Goal: Information Seeking & Learning: Find contact information

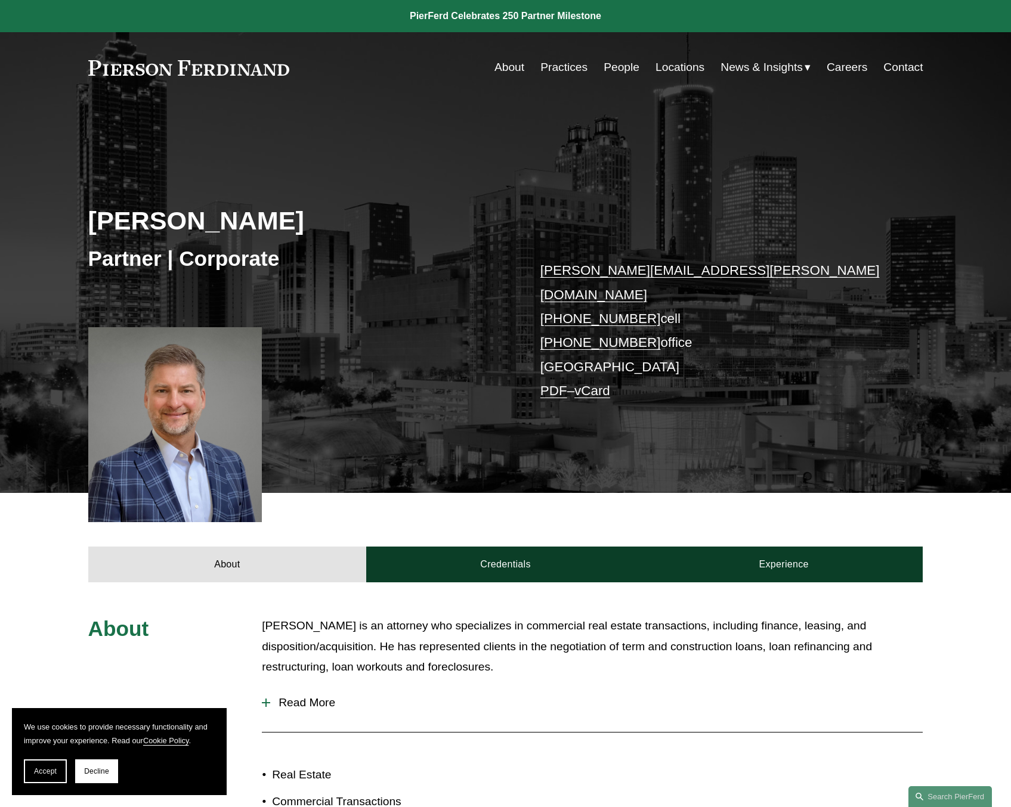
scroll to position [298, 0]
click at [894, 67] on link "Contact" at bounding box center [902, 67] width 39 height 23
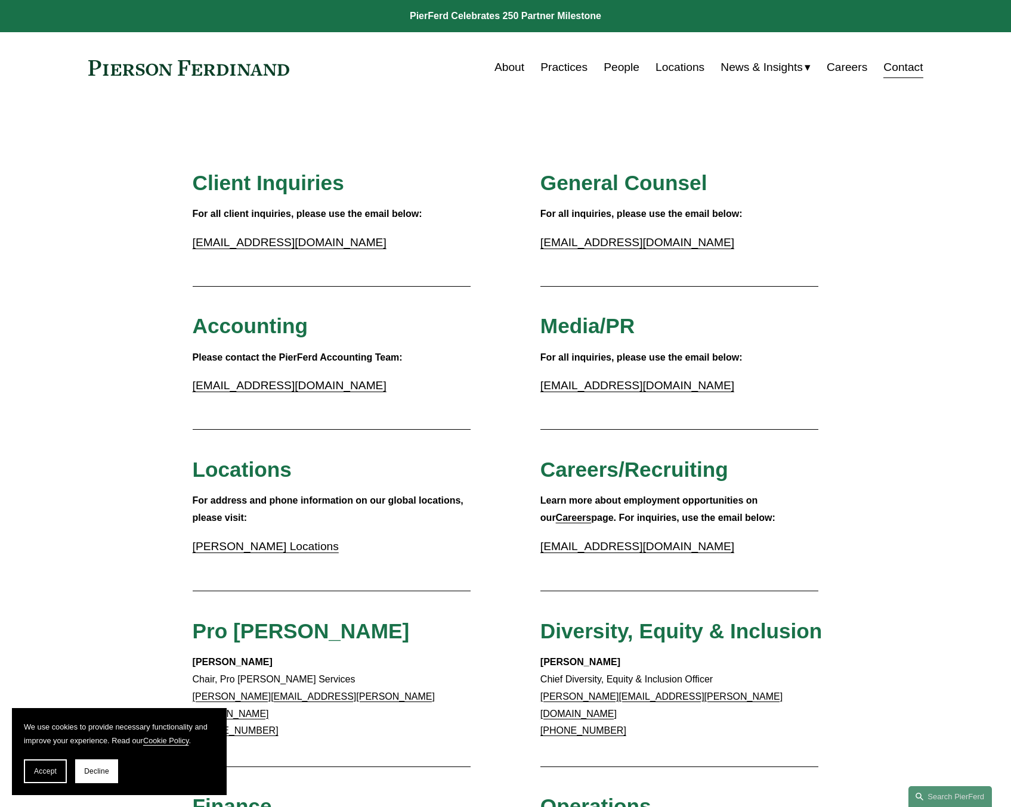
click at [670, 70] on link "Locations" at bounding box center [679, 67] width 49 height 23
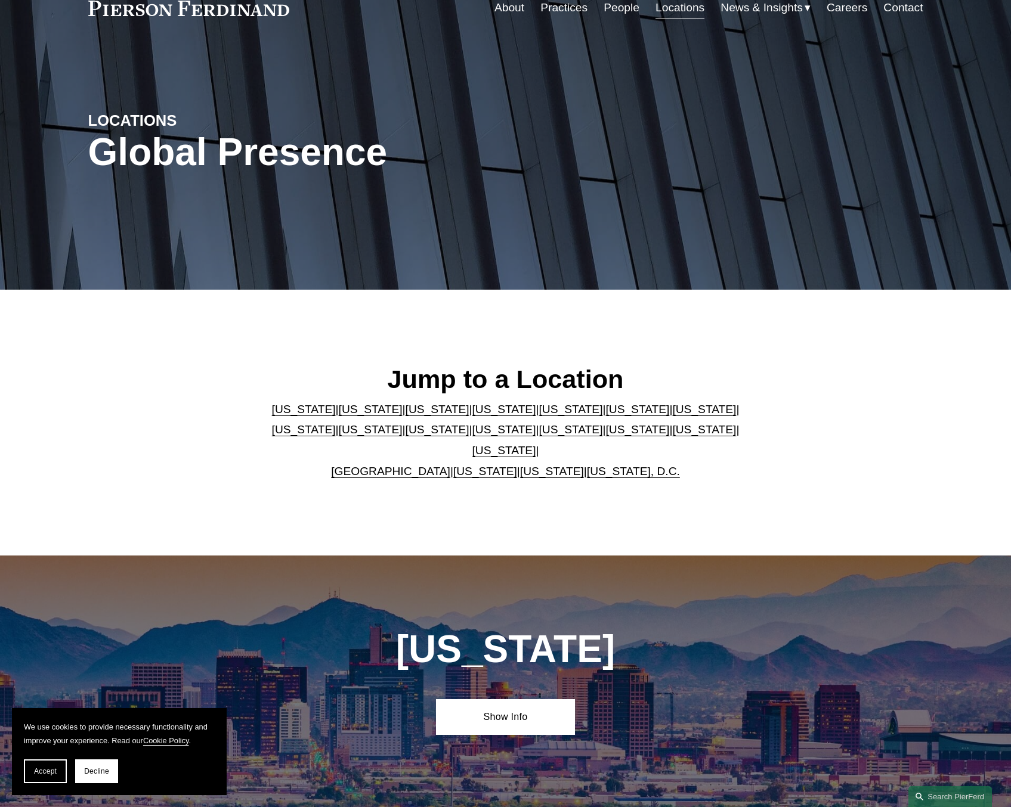
click at [539, 416] on link "Florida" at bounding box center [571, 409] width 64 height 13
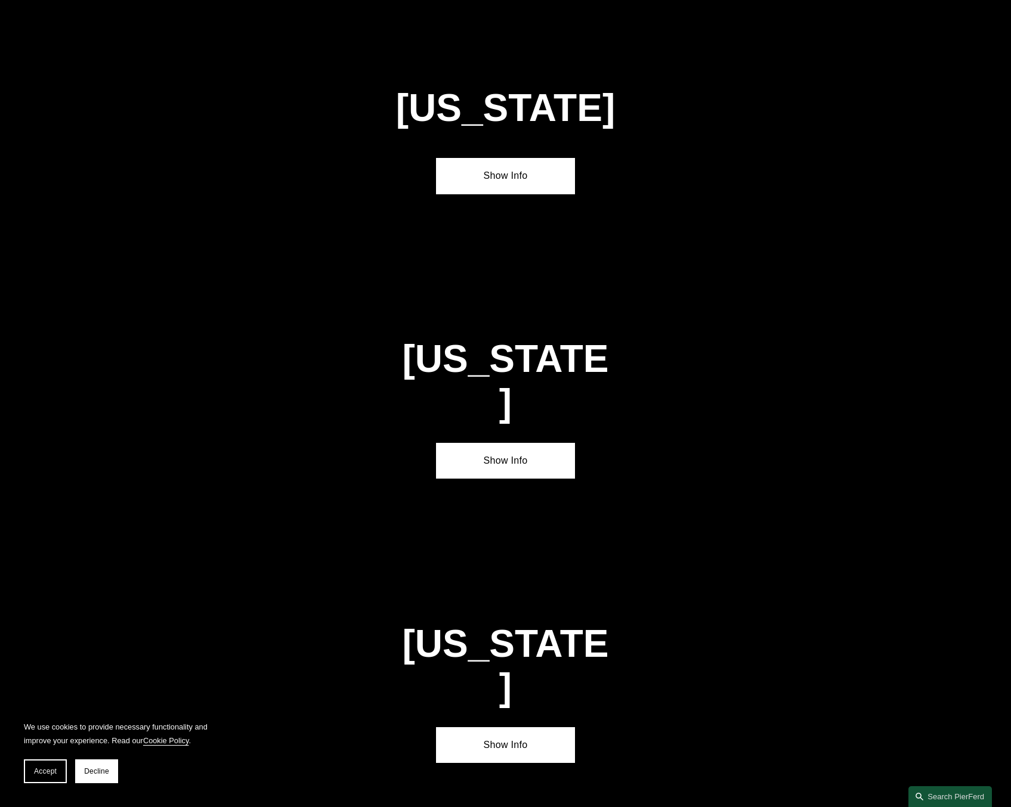
scroll to position [1622, 0]
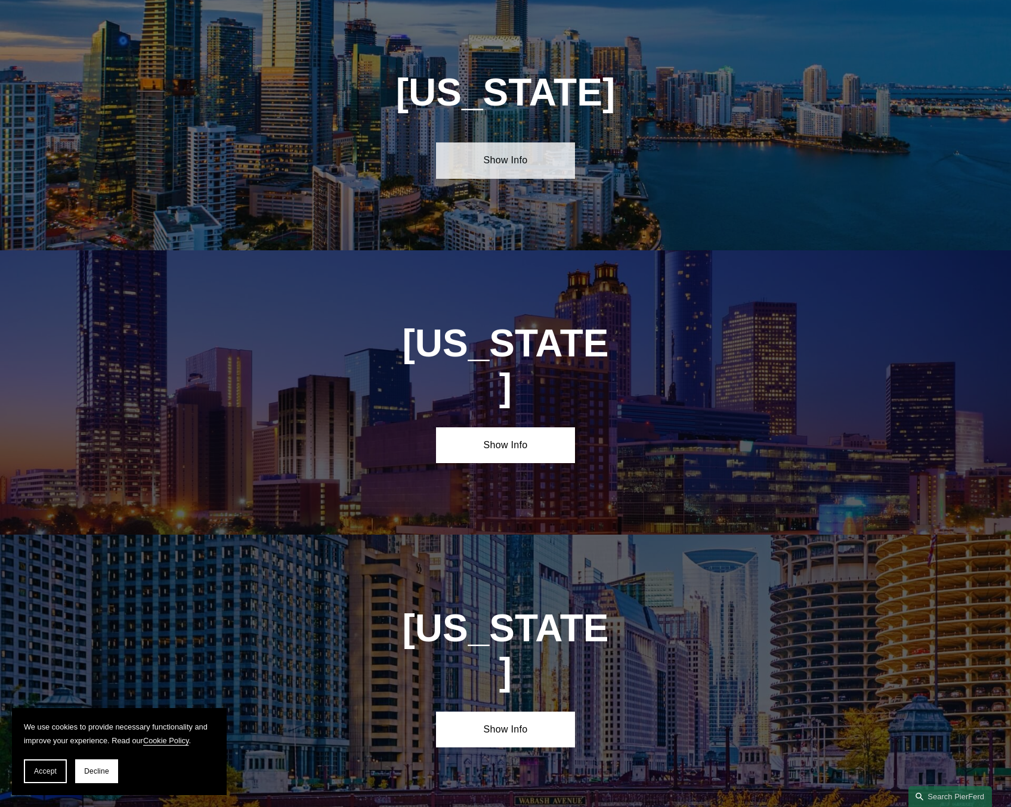
click at [487, 163] on link "Show Info" at bounding box center [505, 161] width 139 height 36
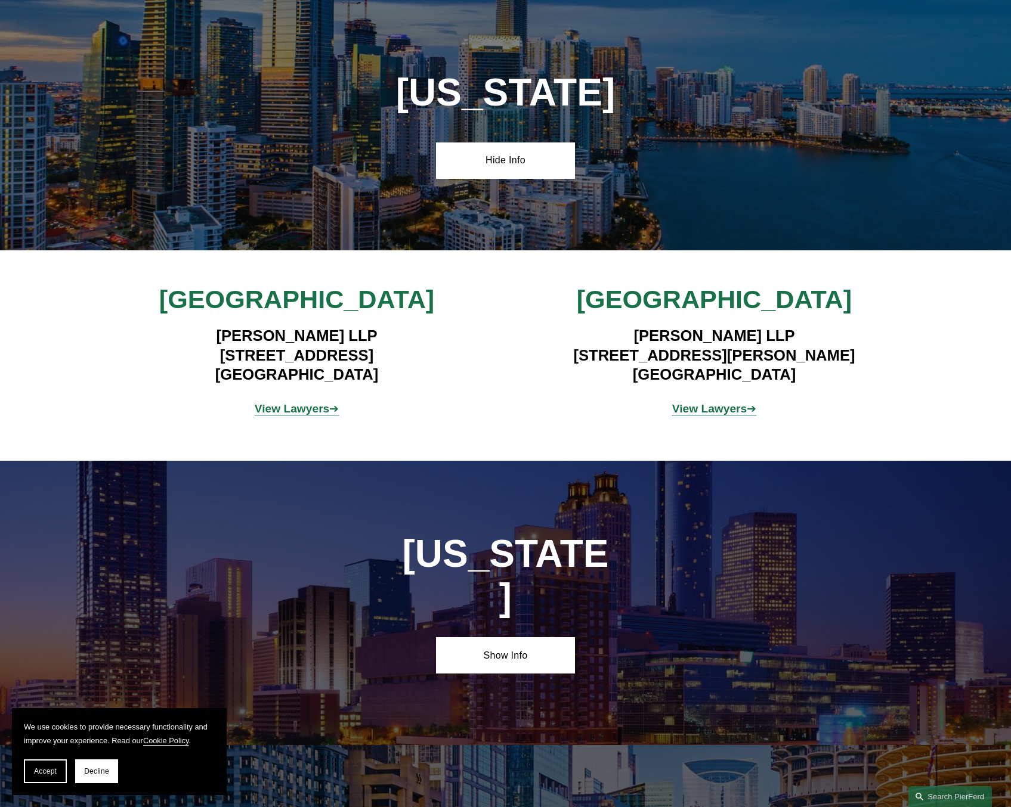
click at [712, 412] on strong "View Lawyers" at bounding box center [709, 409] width 75 height 13
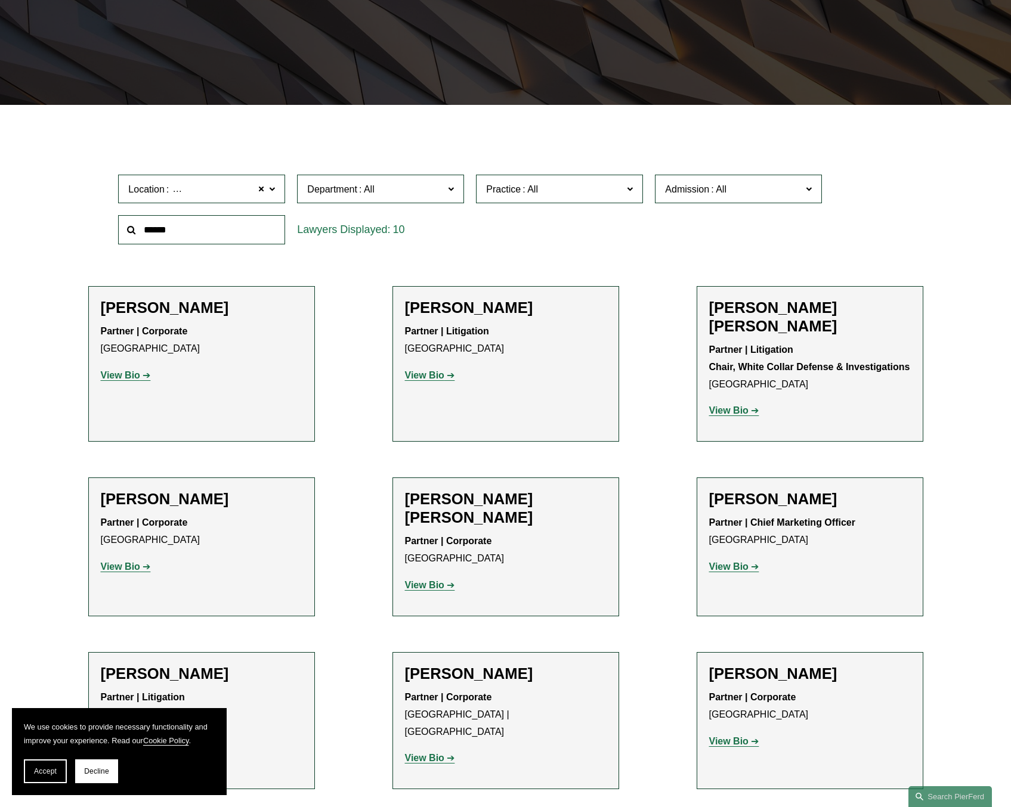
scroll to position [119, 0]
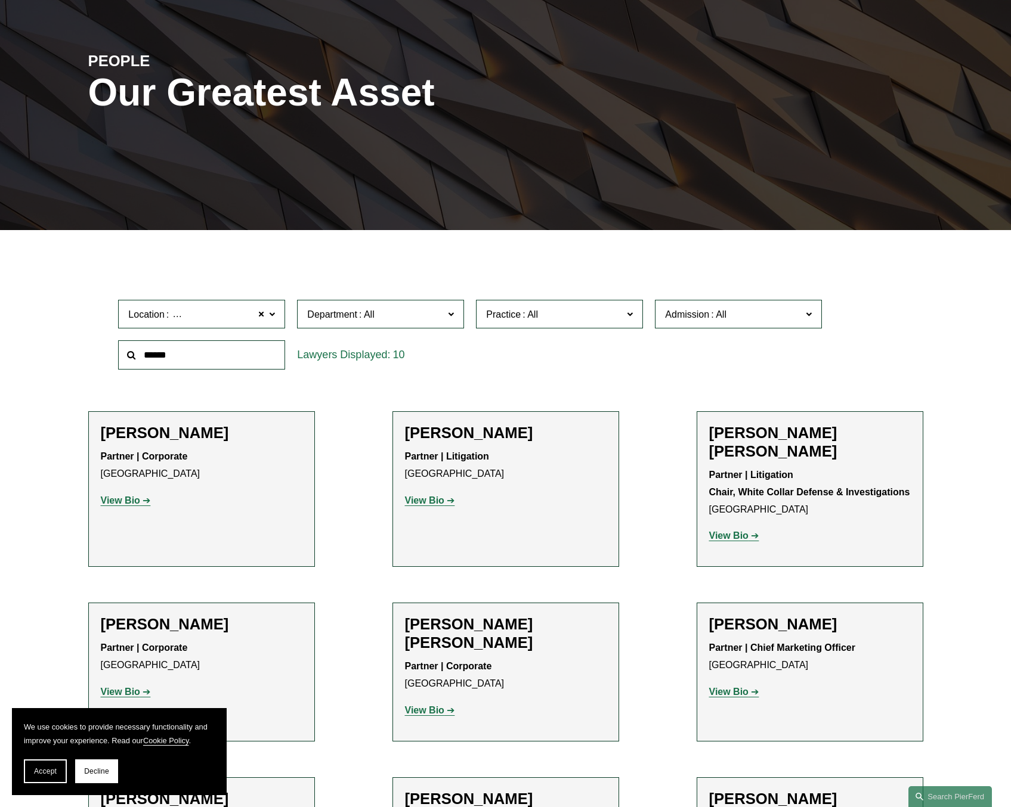
click at [267, 313] on label "Location Tampa" at bounding box center [201, 314] width 167 height 29
click at [0, 0] on link "Atlanta" at bounding box center [0, 0] width 0 height 0
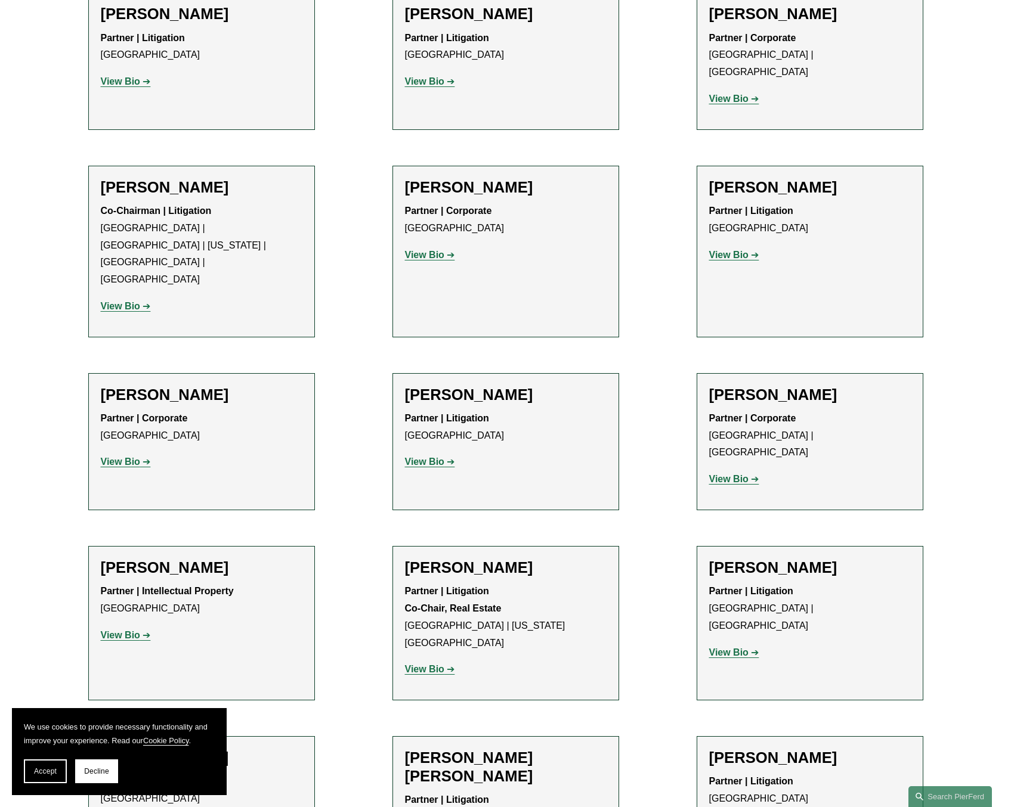
scroll to position [694, 0]
click at [130, 457] on strong "View Bio" at bounding box center [120, 462] width 39 height 10
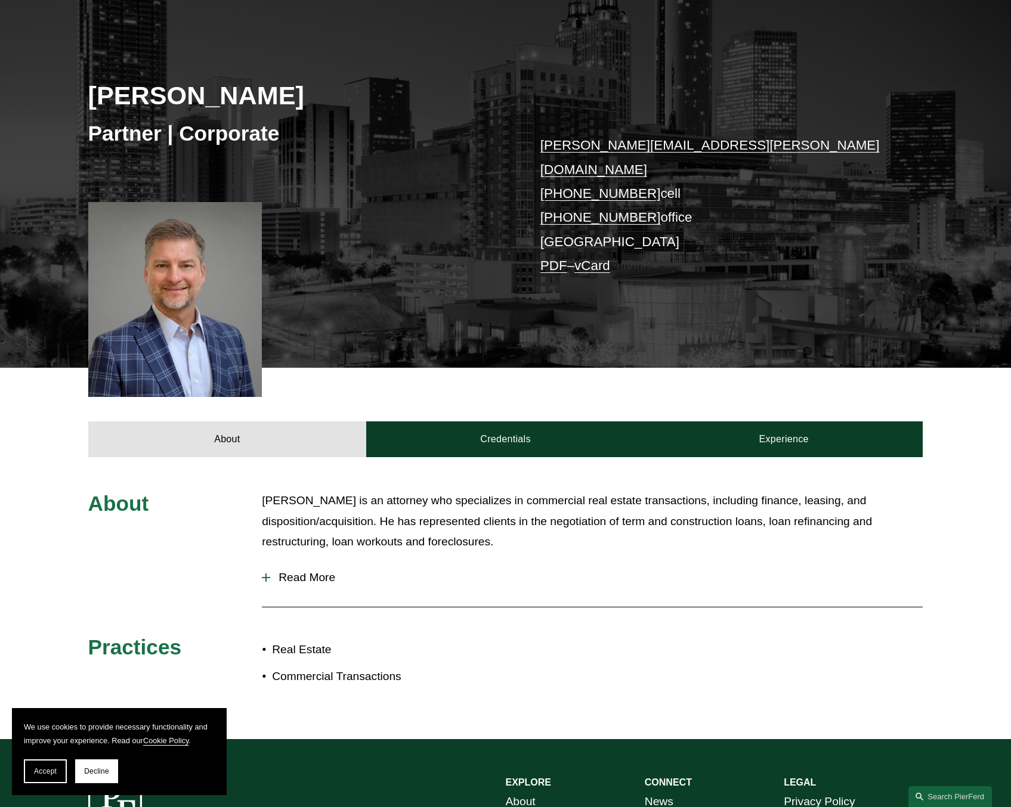
scroll to position [179, 0]
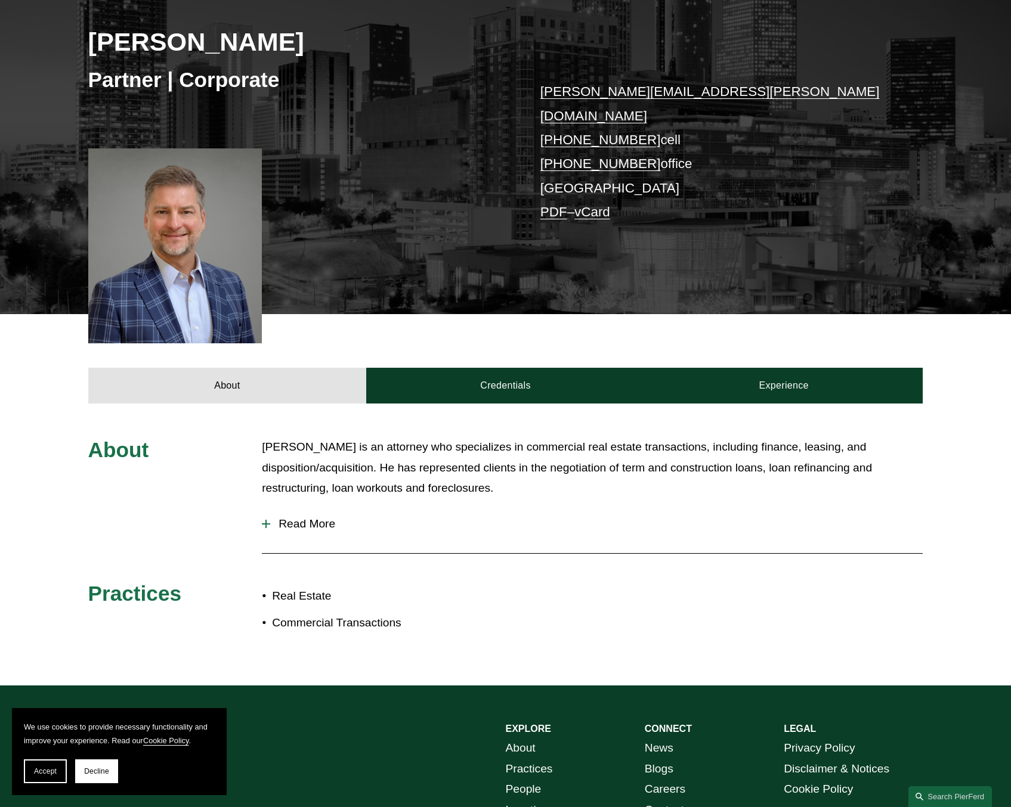
drag, startPoint x: 47, startPoint y: 773, endPoint x: 75, endPoint y: 738, distance: 44.1
click at [47, 773] on span "Accept" at bounding box center [45, 772] width 23 height 8
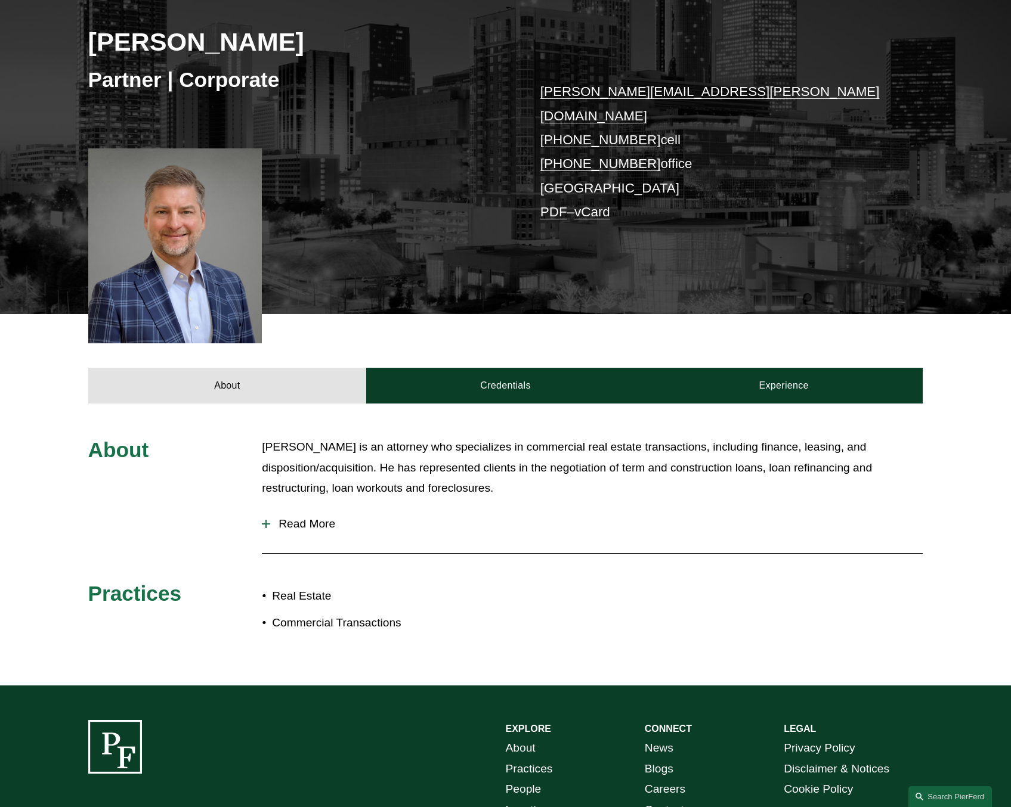
click at [310, 518] on span "Read More" at bounding box center [596, 524] width 652 height 13
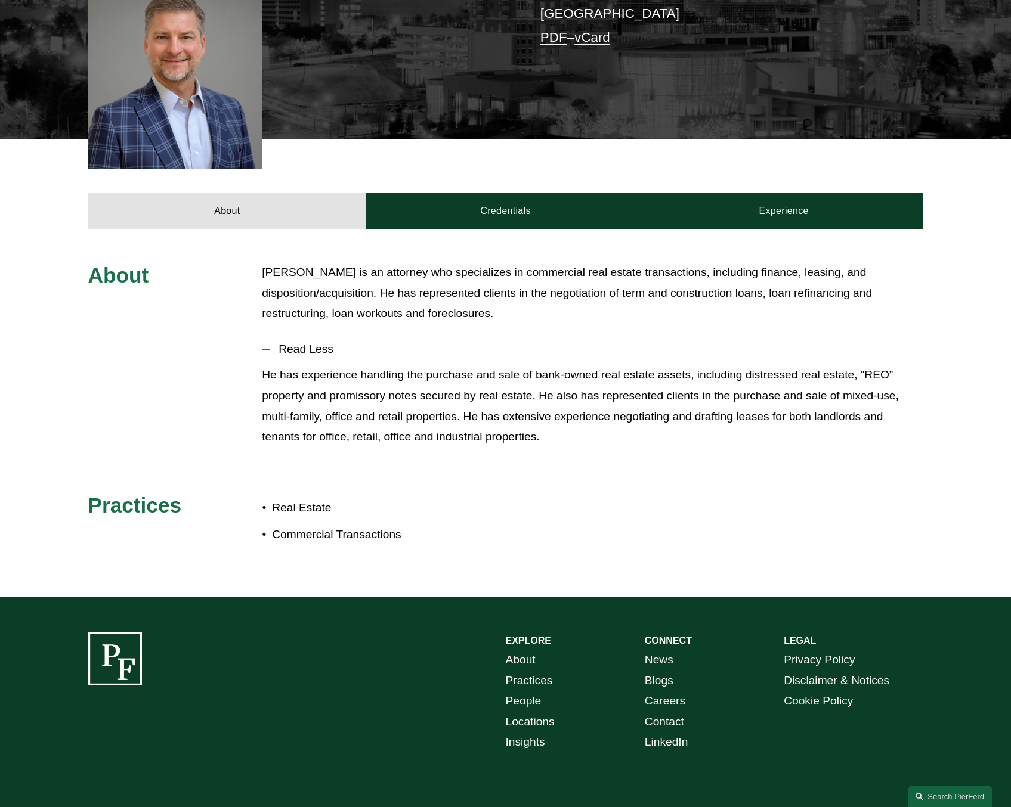
scroll to position [333, 0]
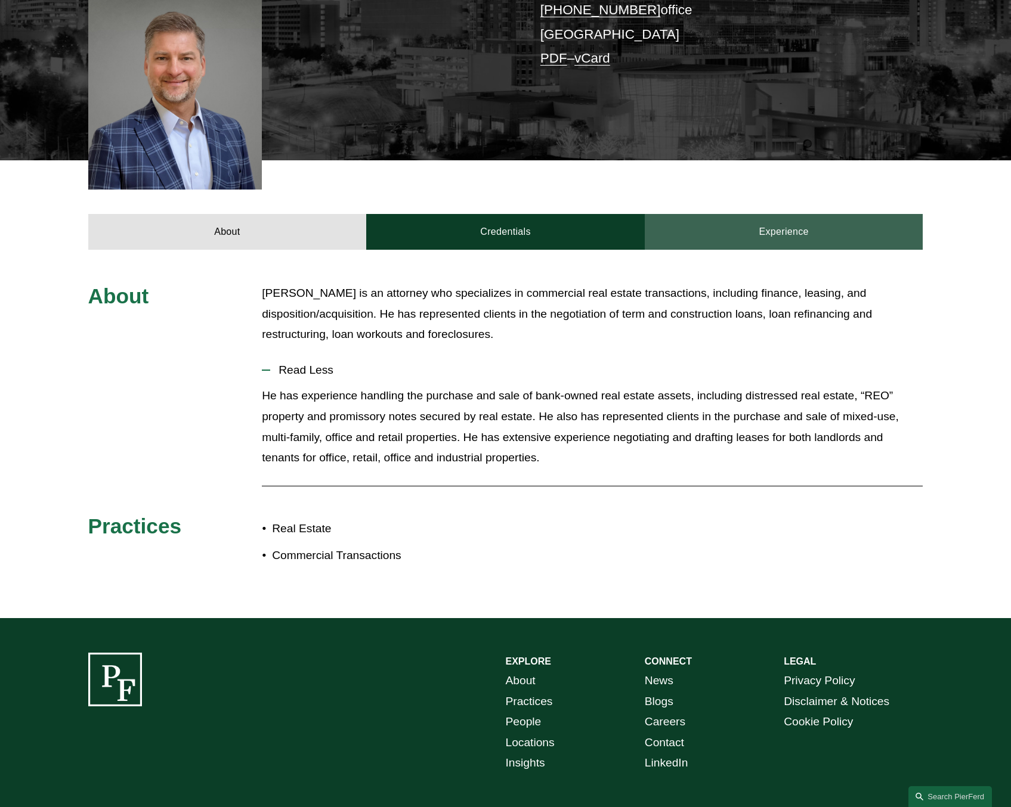
click at [795, 219] on link "Experience" at bounding box center [784, 232] width 279 height 36
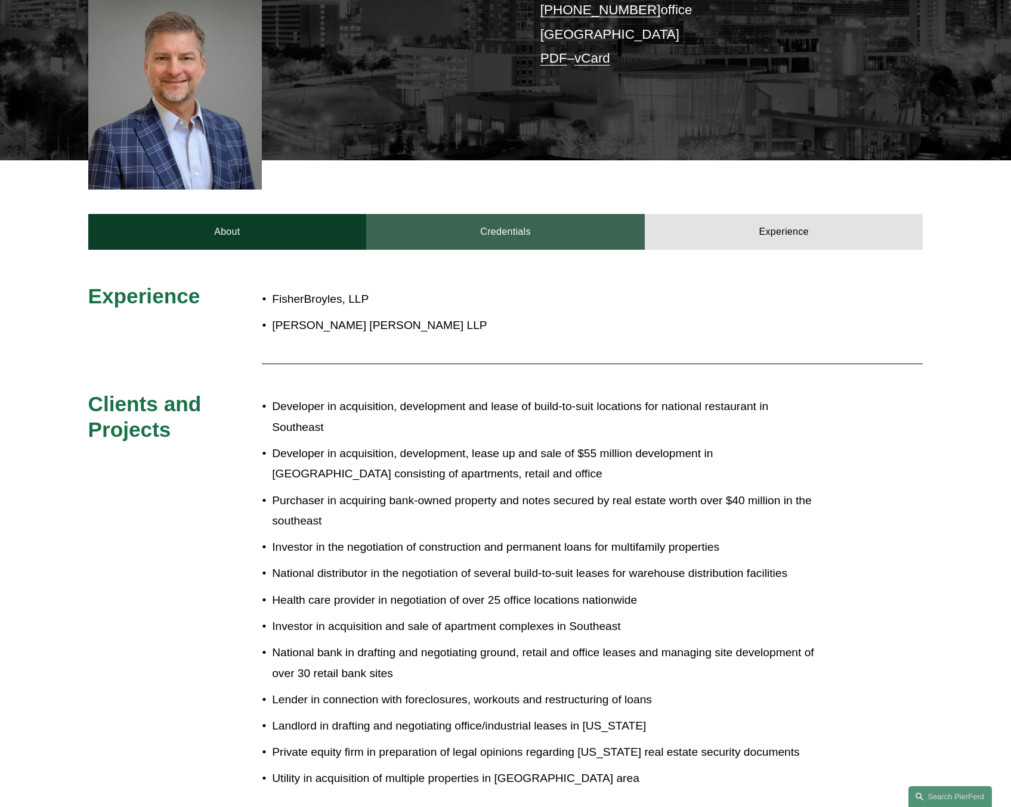
click at [536, 225] on link "Credentials" at bounding box center [505, 232] width 279 height 36
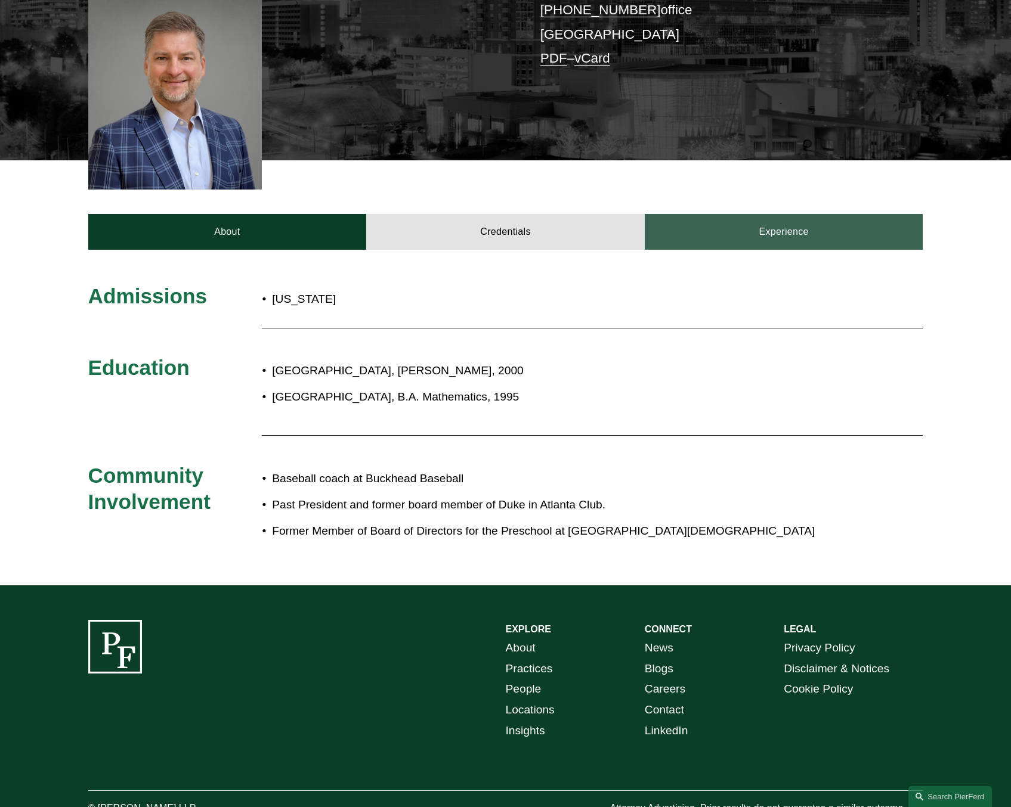
click at [776, 215] on link "Experience" at bounding box center [784, 232] width 279 height 36
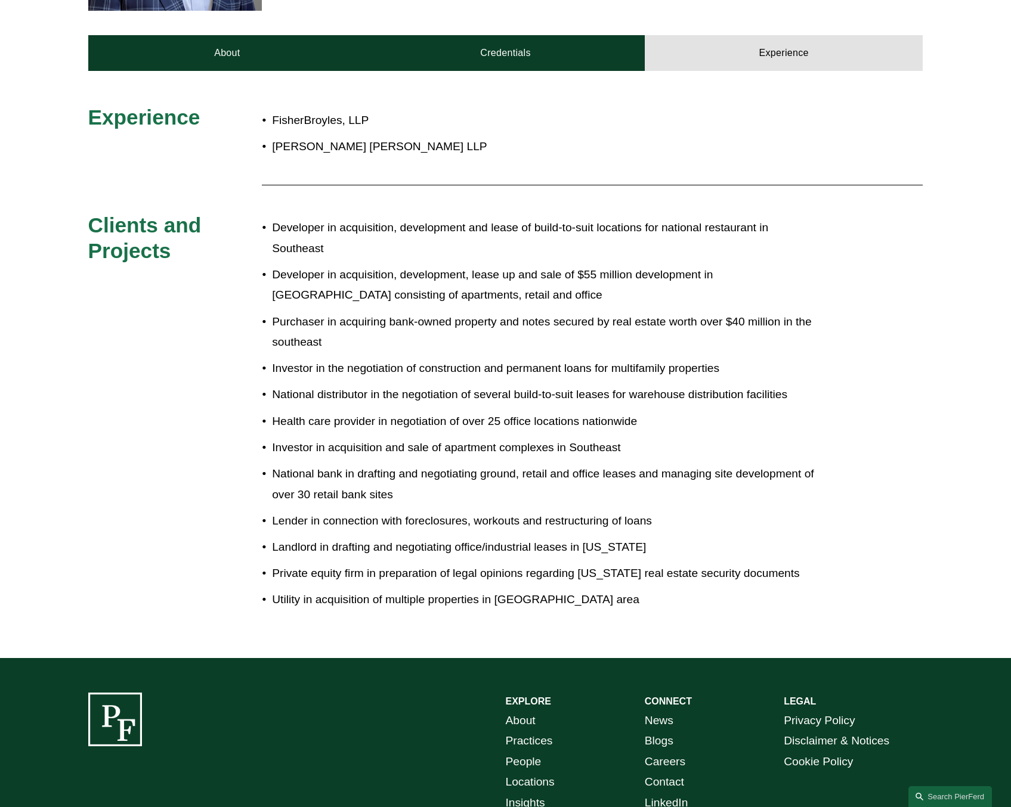
scroll to position [273, 0]
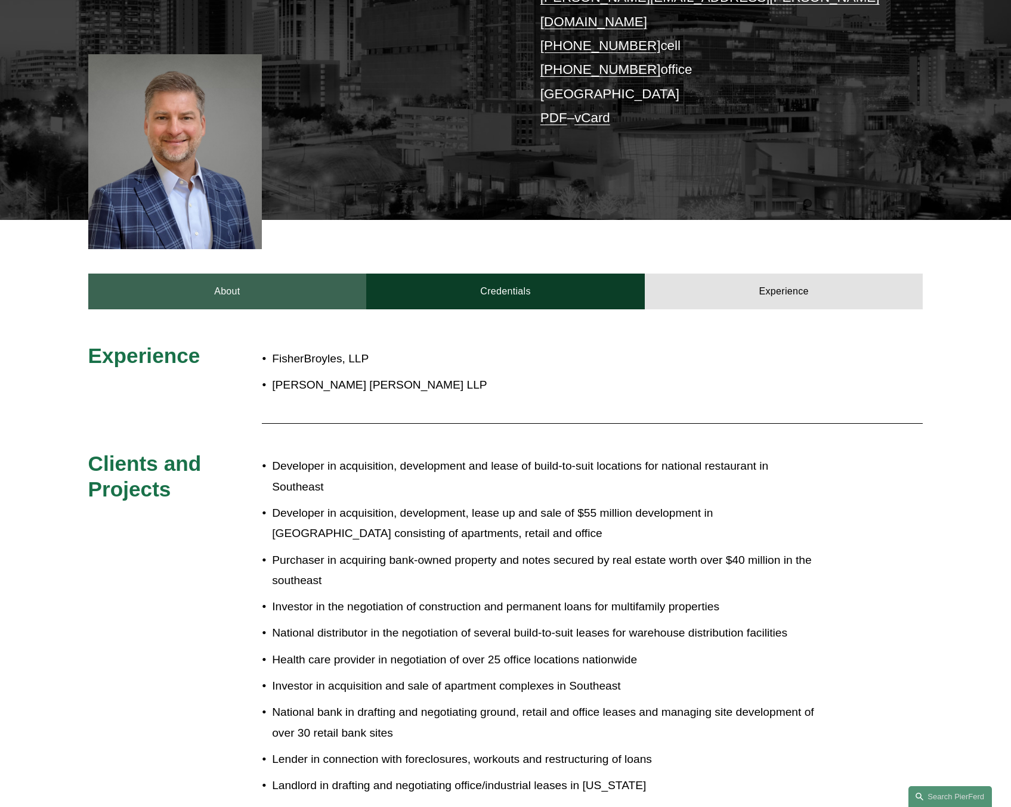
click at [228, 277] on link "About" at bounding box center [227, 292] width 279 height 36
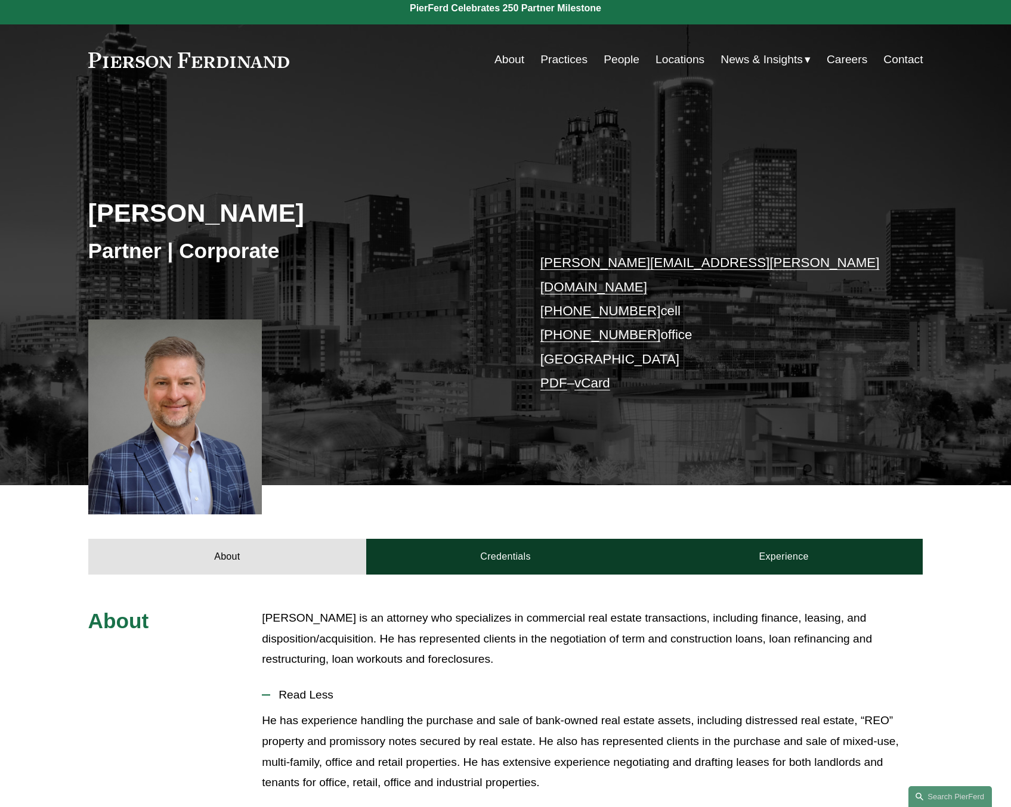
scroll to position [0, 0]
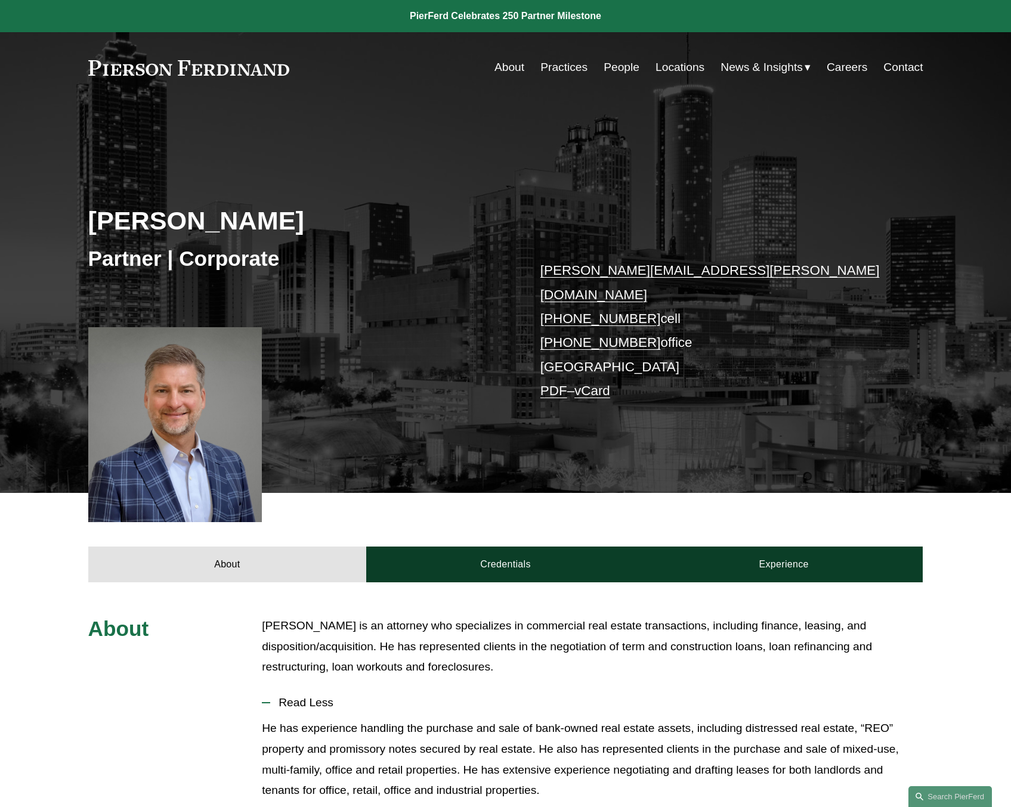
click at [565, 68] on link "Practices" at bounding box center [563, 67] width 47 height 23
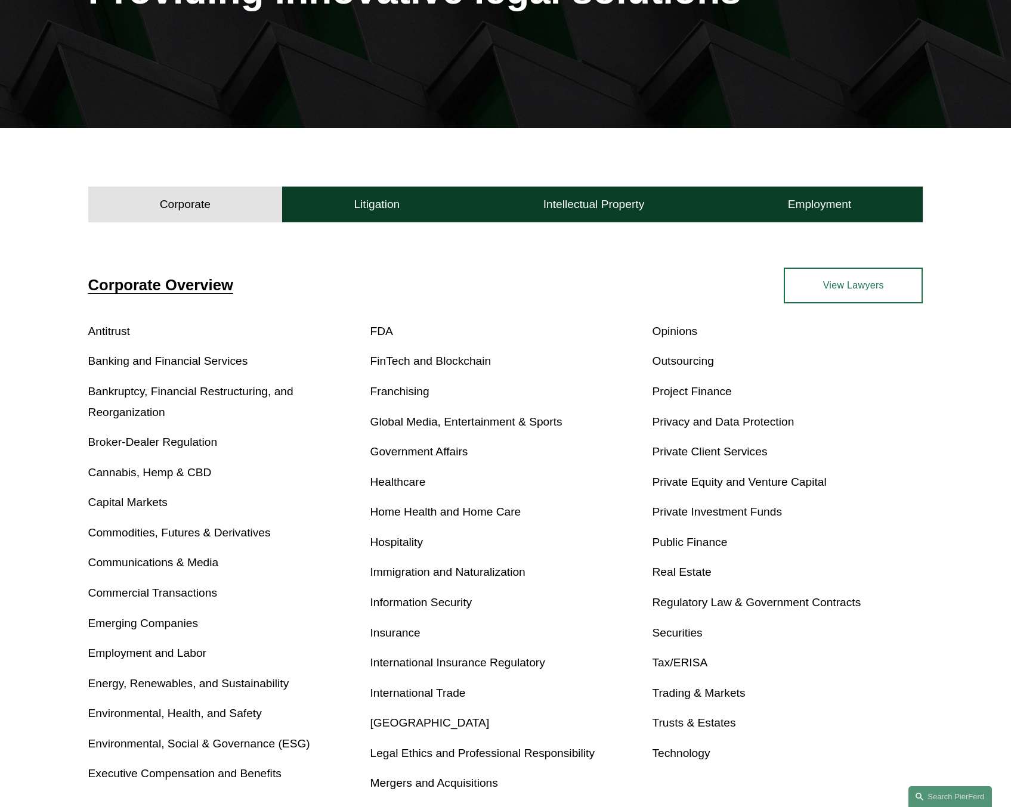
scroll to position [298, 0]
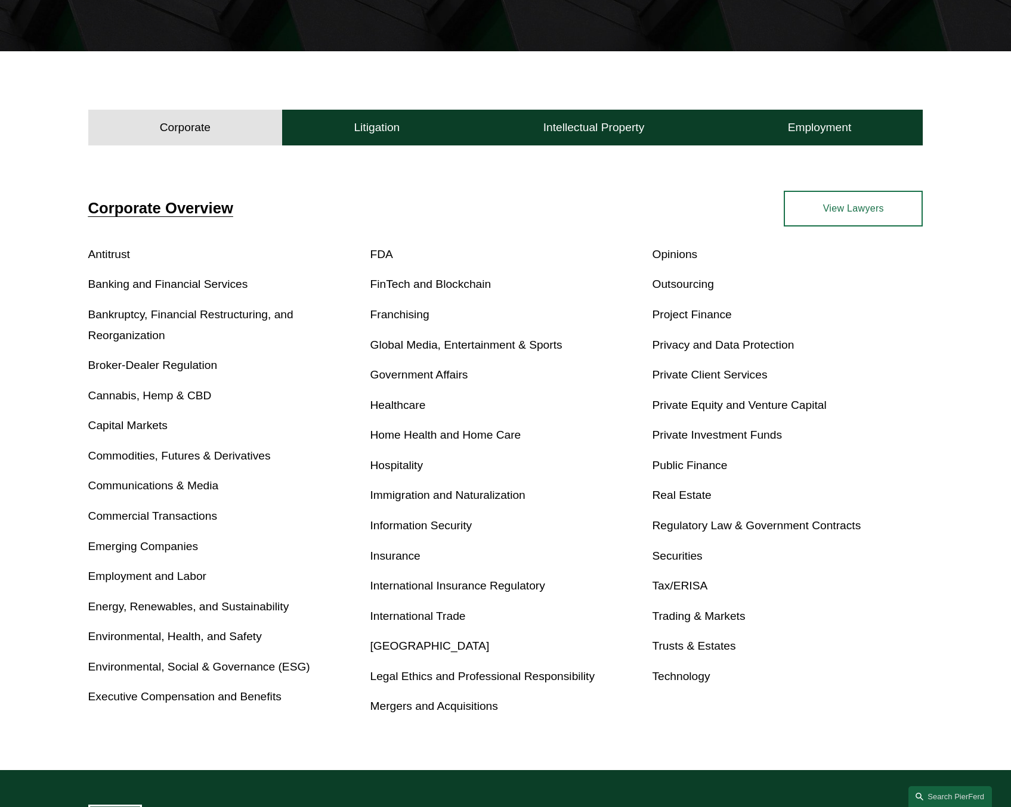
click at [704, 648] on link "Trusts & Estates" at bounding box center [693, 646] width 83 height 13
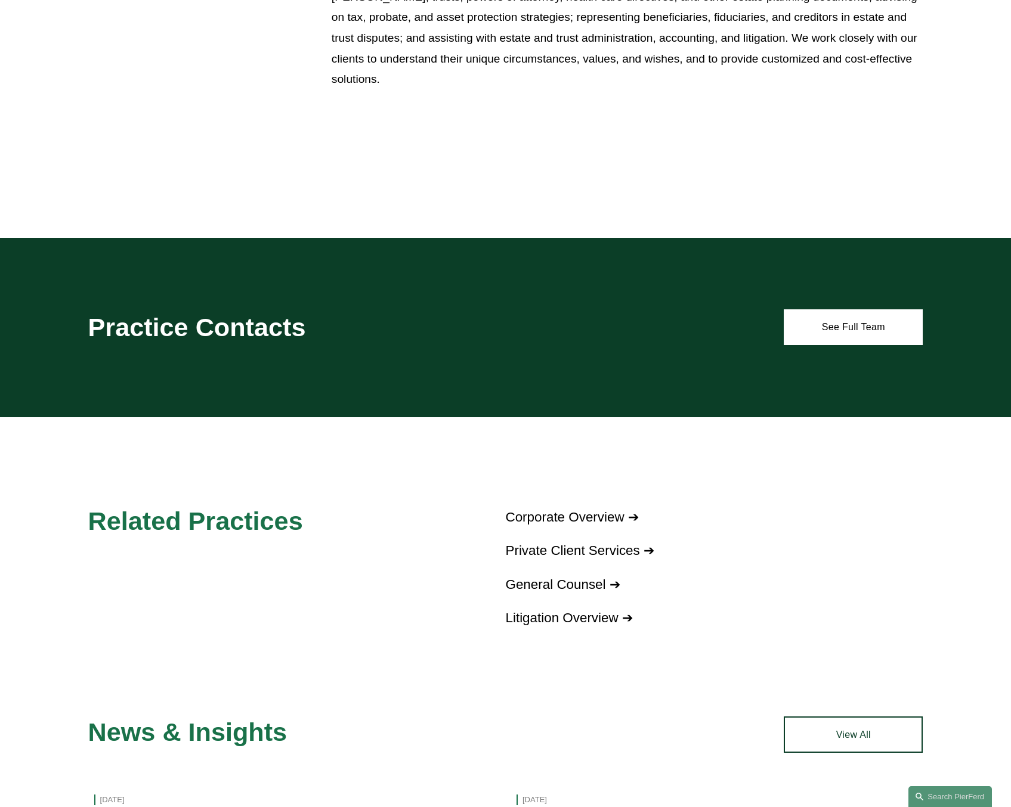
scroll to position [570, 0]
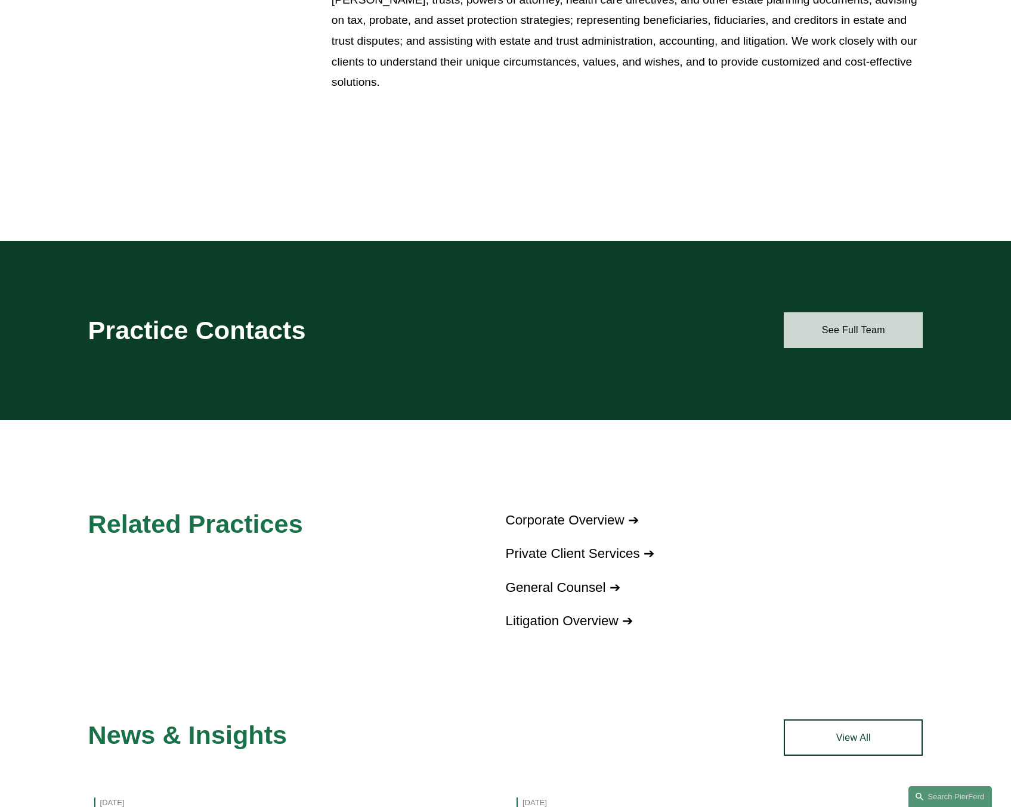
click at [839, 336] on link "See Full Team" at bounding box center [853, 331] width 139 height 36
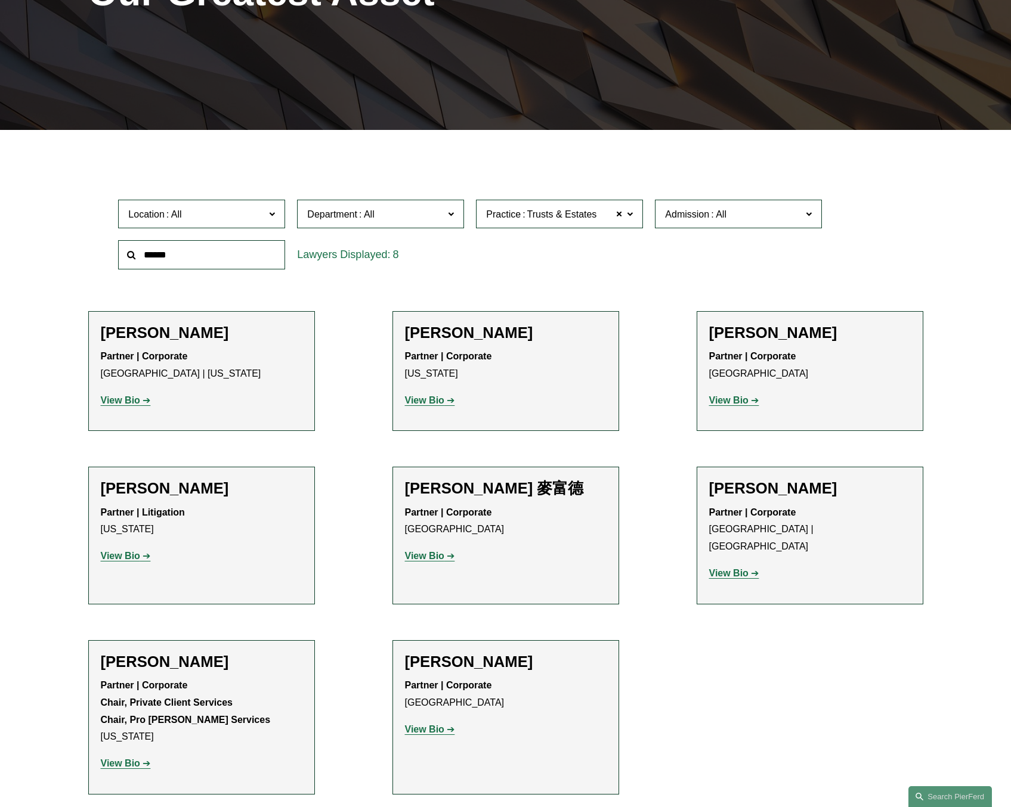
scroll to position [239, 0]
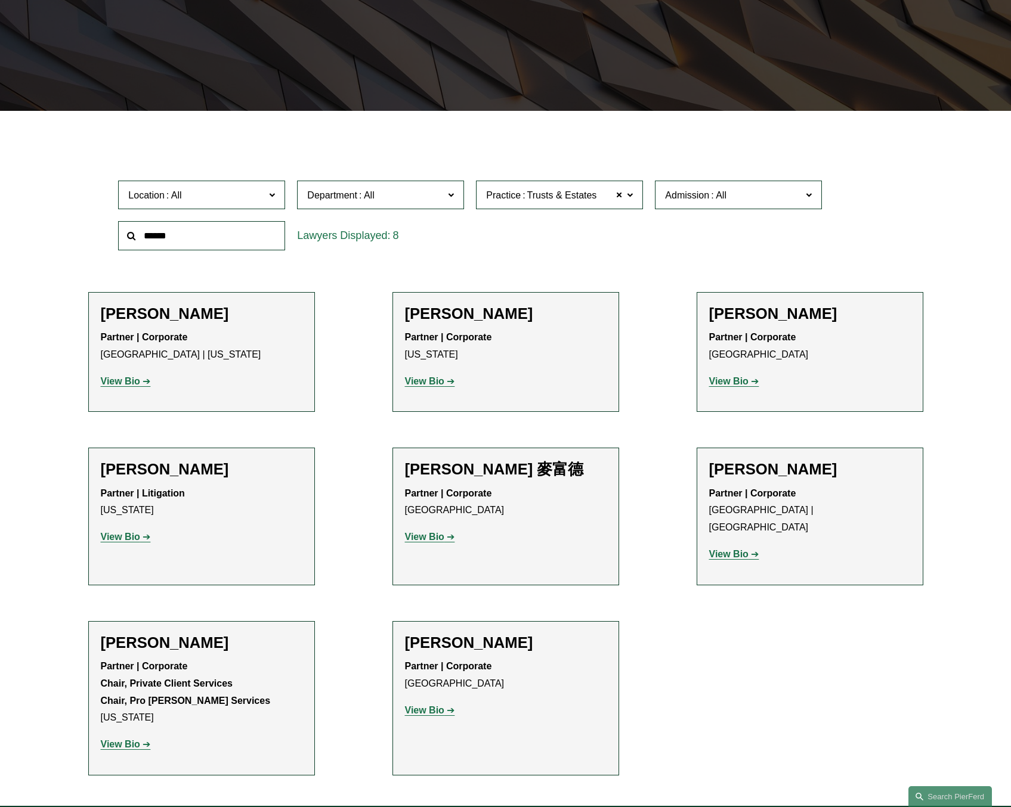
click at [134, 536] on strong "View Bio" at bounding box center [120, 537] width 39 height 10
click at [126, 740] on strong "View Bio" at bounding box center [120, 745] width 39 height 10
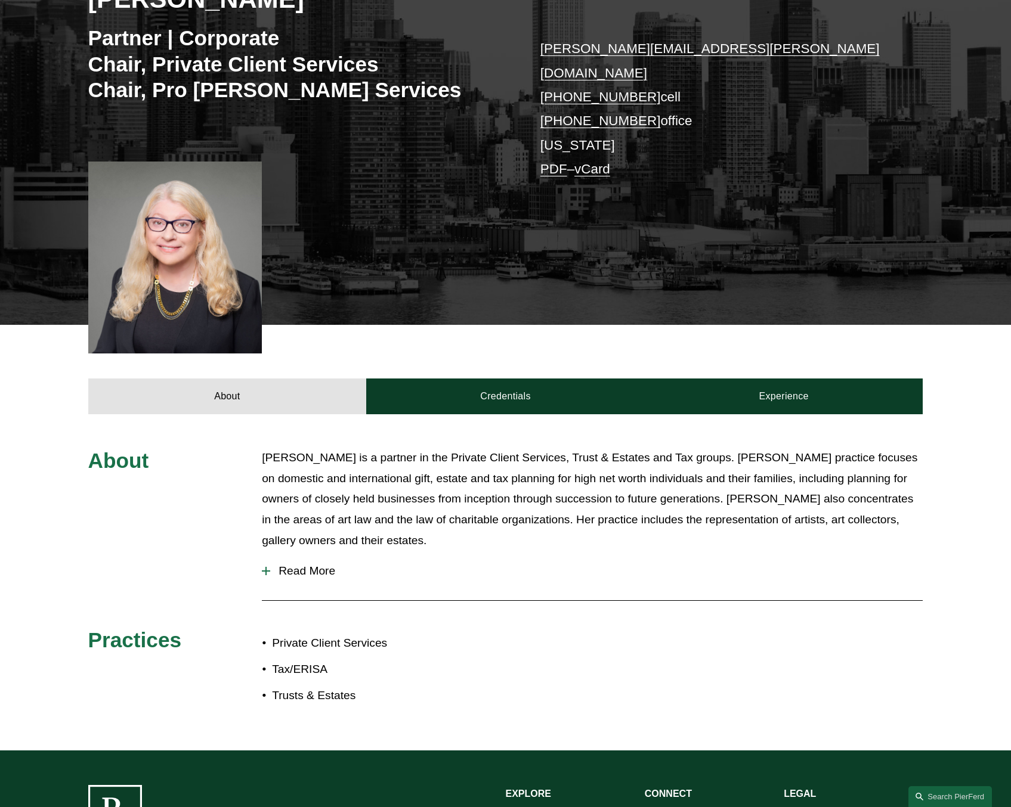
scroll to position [239, 0]
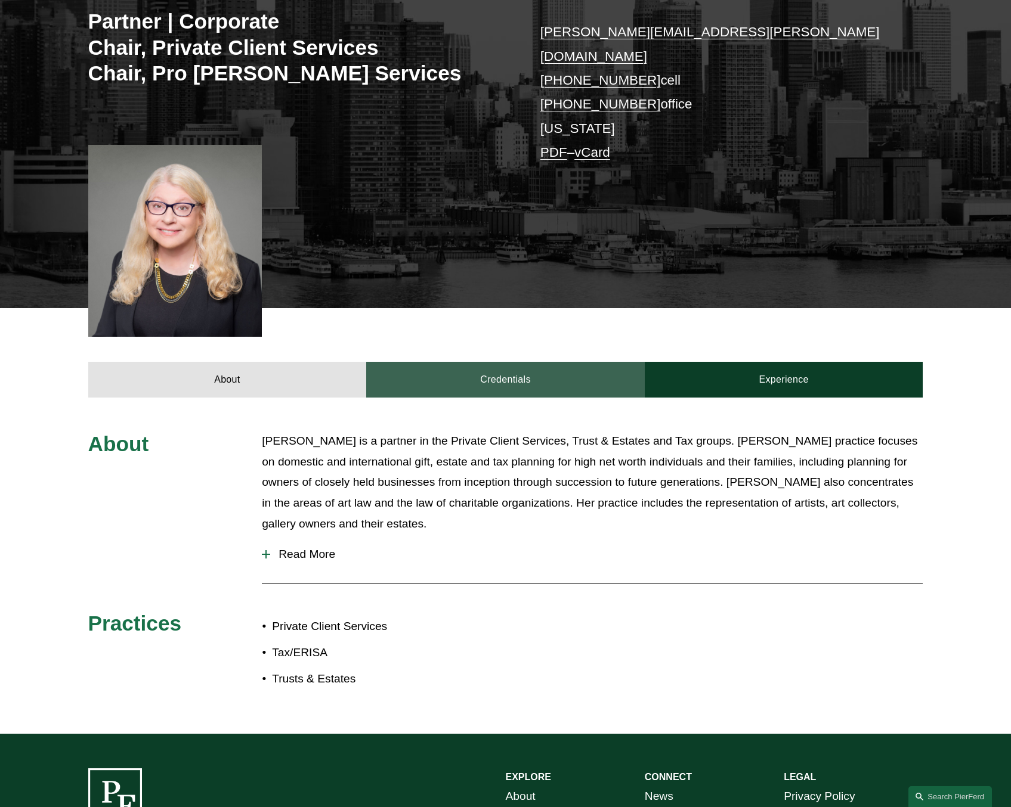
click at [564, 362] on link "Credentials" at bounding box center [505, 380] width 279 height 36
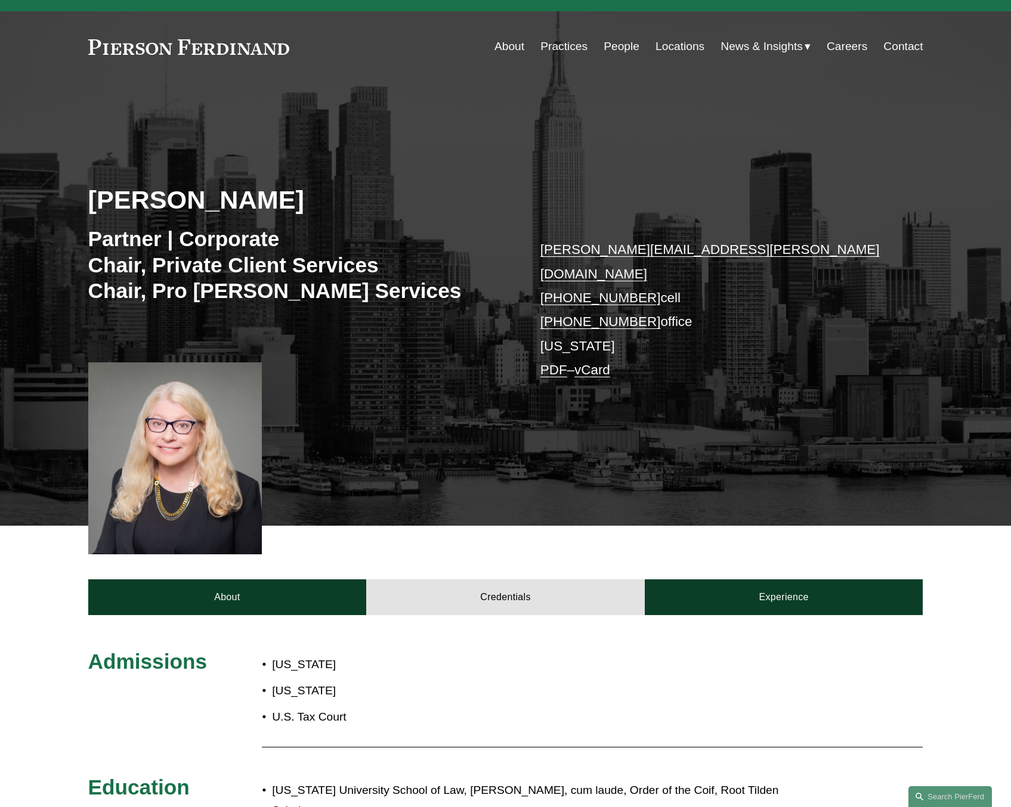
scroll to position [0, 0]
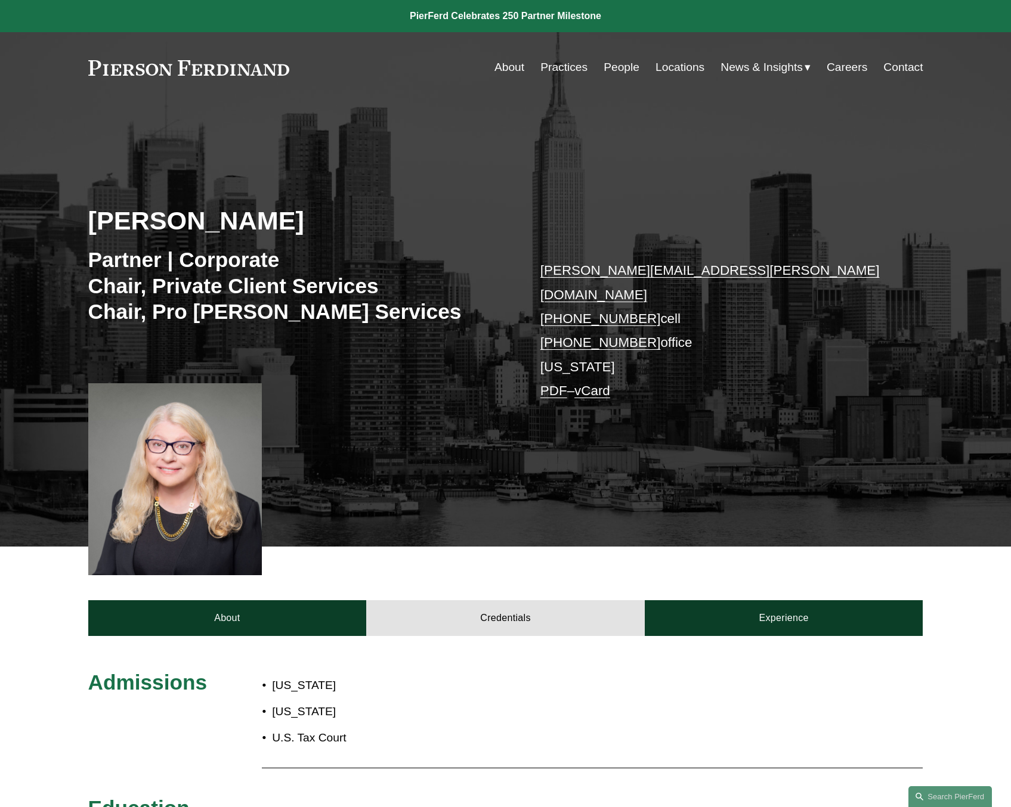
click at [892, 73] on link "Contact" at bounding box center [902, 67] width 39 height 23
